Goal: Complete application form: Complete application form

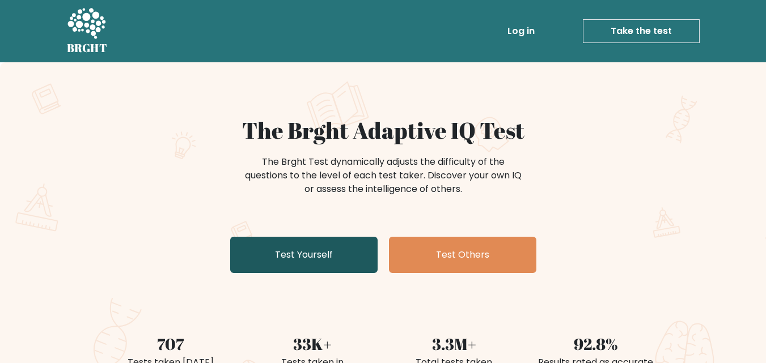
click at [296, 251] on link "Test Yourself" at bounding box center [303, 255] width 147 height 36
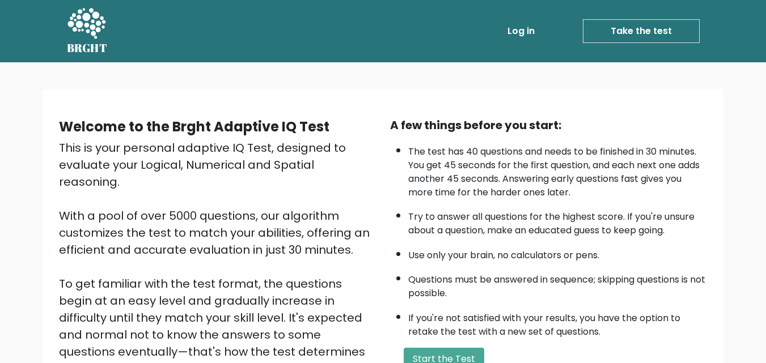
scroll to position [156, 0]
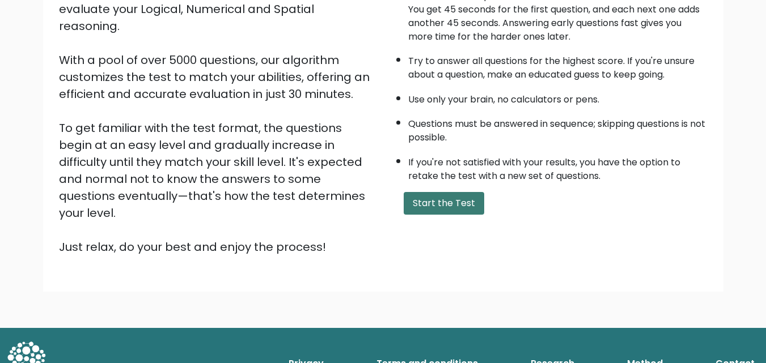
click at [459, 198] on button "Start the Test" at bounding box center [444, 203] width 80 height 23
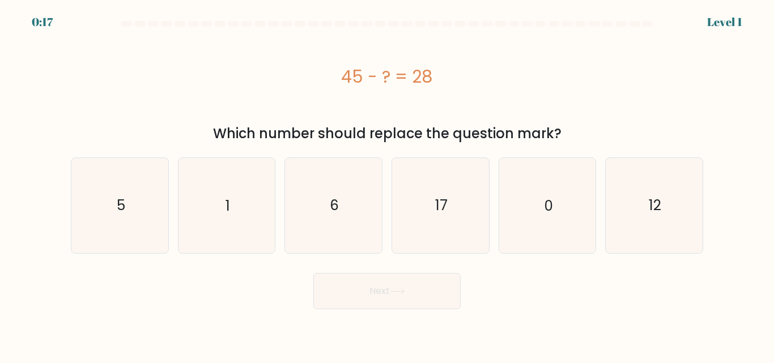
click at [459, 198] on icon "17" at bounding box center [440, 205] width 95 height 95
click at [388, 185] on input "d. 17" at bounding box center [387, 183] width 1 height 3
radio input "true"
click at [415, 282] on button "Next" at bounding box center [386, 291] width 147 height 36
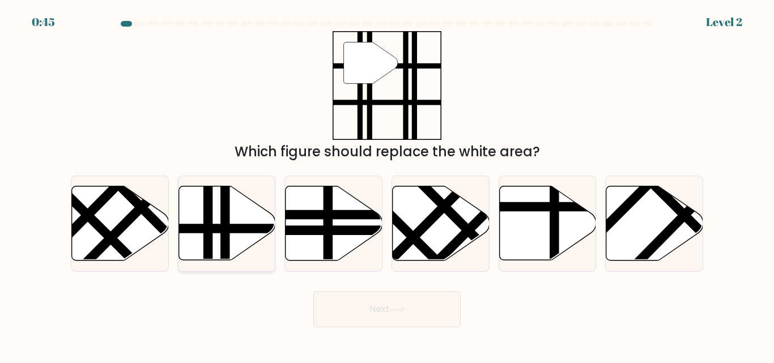
click at [208, 236] on line at bounding box center [208, 264] width 0 height 195
click at [387, 185] on input "b." at bounding box center [387, 183] width 1 height 3
radio input "true"
click at [425, 319] on button "Next" at bounding box center [386, 309] width 147 height 36
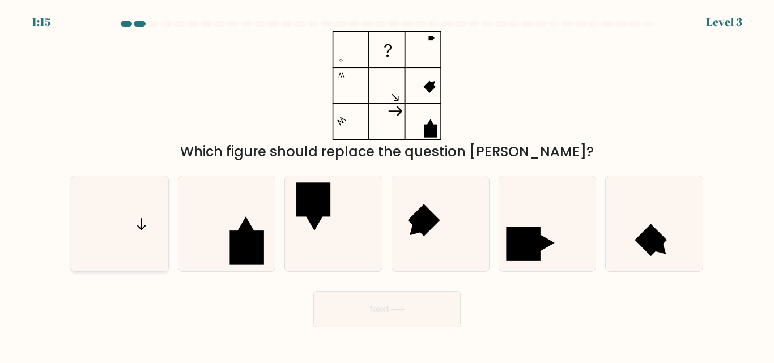
click at [124, 218] on icon at bounding box center [120, 223] width 95 height 95
click at [387, 185] on input "a." at bounding box center [387, 183] width 1 height 3
radio input "true"
click at [381, 312] on button "Next" at bounding box center [386, 309] width 147 height 36
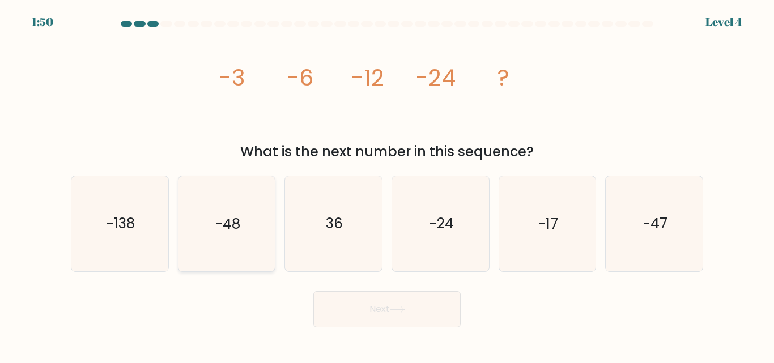
click at [219, 234] on icon "-48" at bounding box center [226, 223] width 95 height 95
click at [387, 185] on input "b. -48" at bounding box center [387, 183] width 1 height 3
radio input "true"
click at [354, 317] on button "Next" at bounding box center [386, 309] width 147 height 36
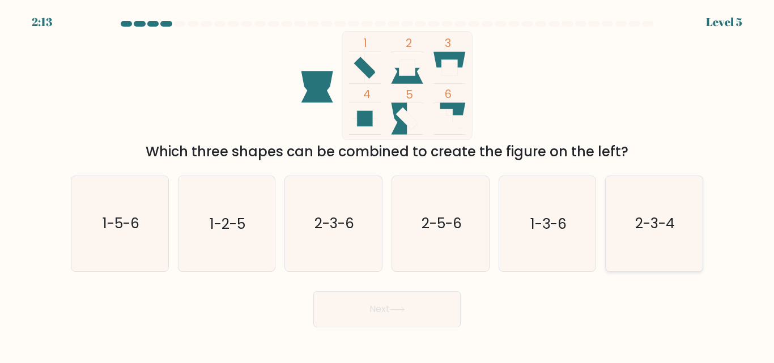
click at [642, 252] on icon "2-3-4" at bounding box center [654, 223] width 95 height 95
click at [388, 185] on input "f. 2-3-4" at bounding box center [387, 183] width 1 height 3
radio input "true"
click at [369, 313] on button "Next" at bounding box center [386, 309] width 147 height 36
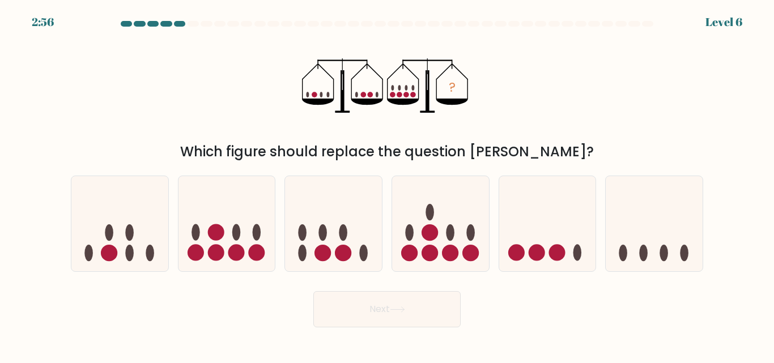
click at [369, 313] on button "Next" at bounding box center [386, 309] width 147 height 36
click at [247, 315] on div "Next" at bounding box center [387, 307] width 646 height 42
click at [231, 236] on icon at bounding box center [227, 224] width 97 height 80
click at [387, 185] on input "b." at bounding box center [387, 183] width 1 height 3
radio input "true"
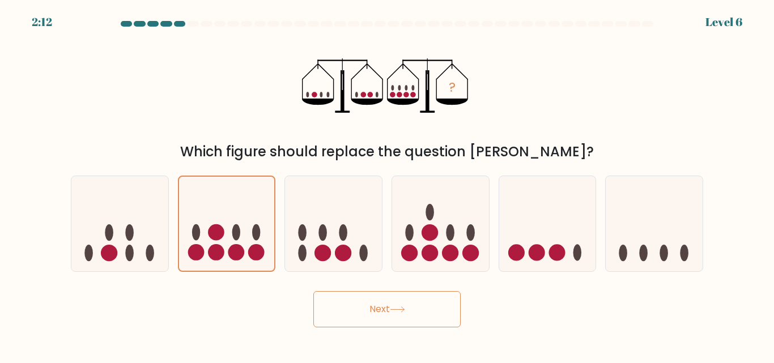
click at [320, 300] on button "Next" at bounding box center [386, 309] width 147 height 36
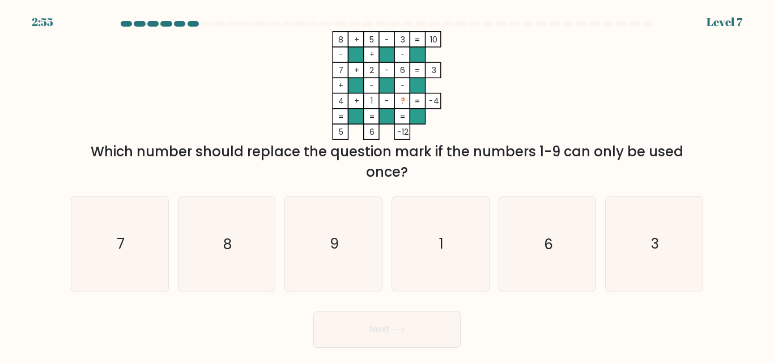
click at [377, 303] on form at bounding box center [387, 184] width 774 height 327
click at [193, 360] on body "2:51 Level 7" at bounding box center [387, 181] width 774 height 363
click at [325, 277] on icon "9" at bounding box center [333, 244] width 95 height 95
click at [387, 185] on input "c. 9" at bounding box center [387, 183] width 1 height 3
radio input "true"
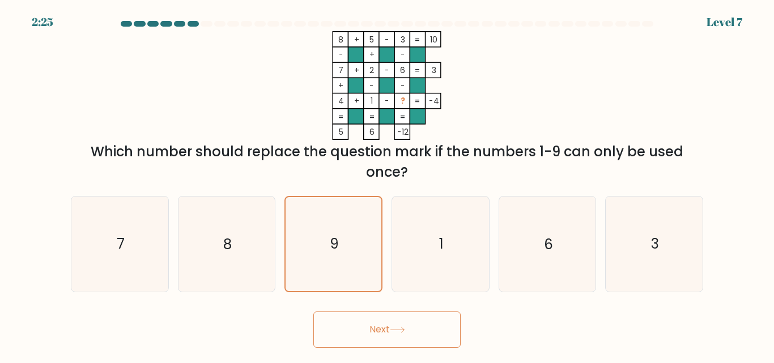
click at [377, 321] on button "Next" at bounding box center [386, 330] width 147 height 36
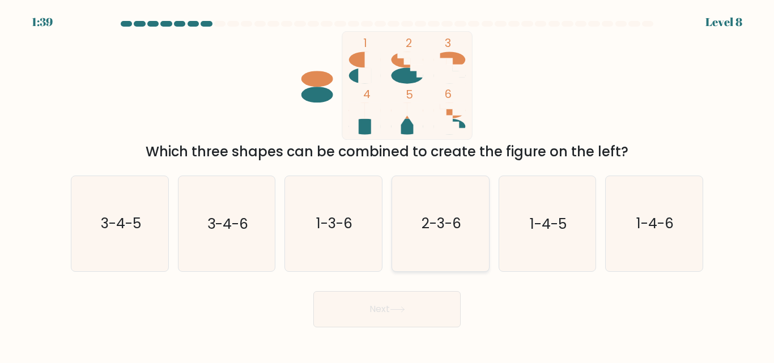
click at [466, 238] on icon "2-3-6" at bounding box center [440, 223] width 95 height 95
click at [388, 185] on input "d. 2-3-6" at bounding box center [387, 183] width 1 height 3
radio input "true"
click at [378, 317] on button "Next" at bounding box center [386, 309] width 147 height 36
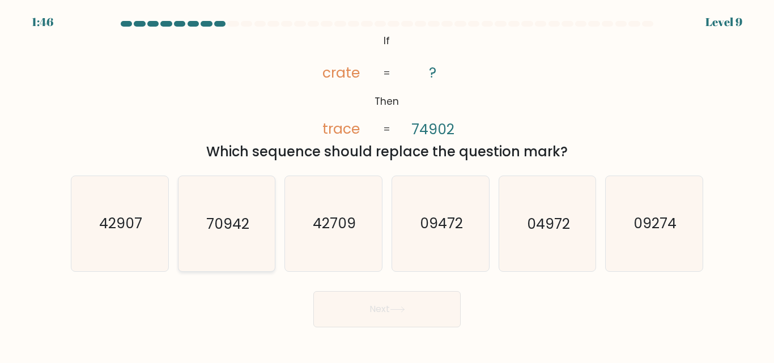
click at [205, 227] on icon "70942" at bounding box center [226, 223] width 95 height 95
click at [387, 185] on input "b. 70942" at bounding box center [387, 183] width 1 height 3
radio input "true"
click at [335, 217] on text "42709" at bounding box center [334, 224] width 43 height 20
click at [387, 185] on input "c. 42709" at bounding box center [387, 183] width 1 height 3
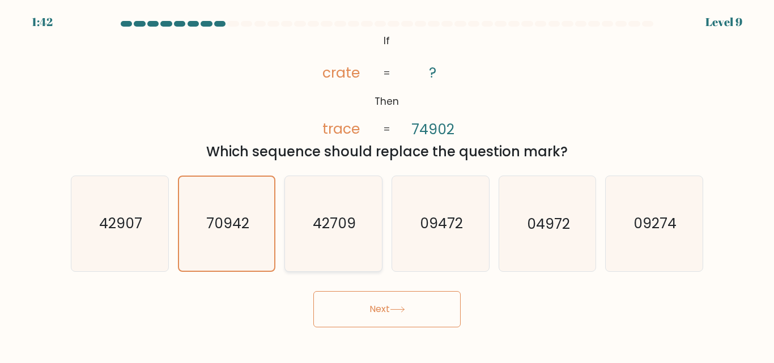
radio input "true"
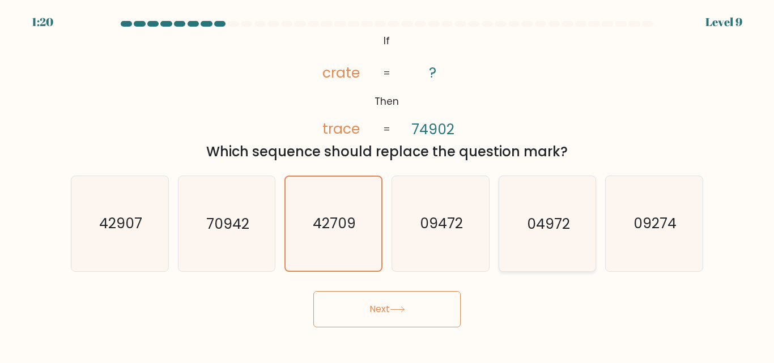
click at [550, 228] on text "04972" at bounding box center [548, 224] width 43 height 20
click at [388, 185] on input "e. 04972" at bounding box center [387, 183] width 1 height 3
radio input "true"
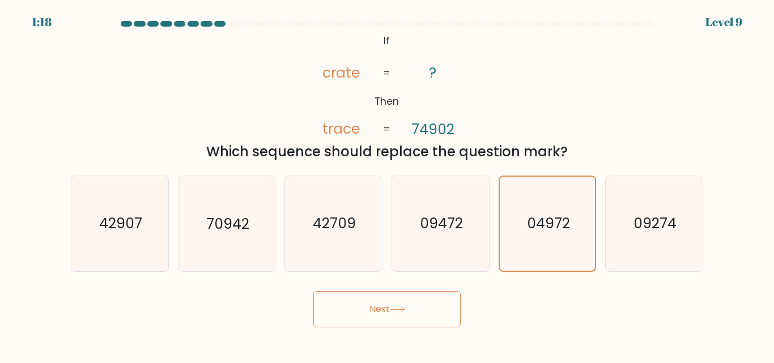
click at [392, 316] on button "Next" at bounding box center [386, 309] width 147 height 36
